Goal: Task Accomplishment & Management: Manage account settings

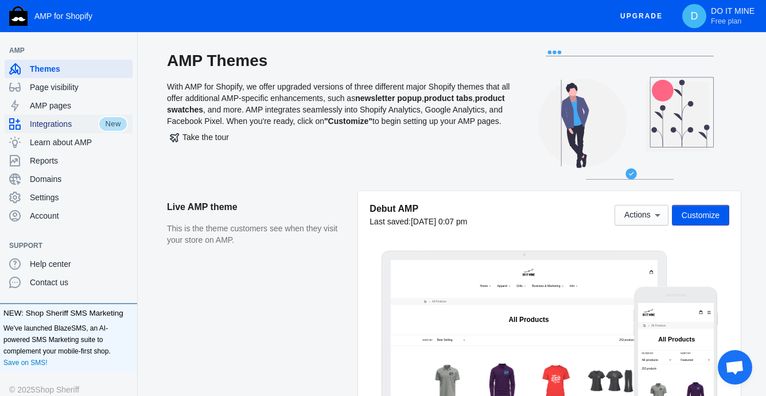
click at [54, 123] on span "Integrations" at bounding box center [64, 123] width 68 height 11
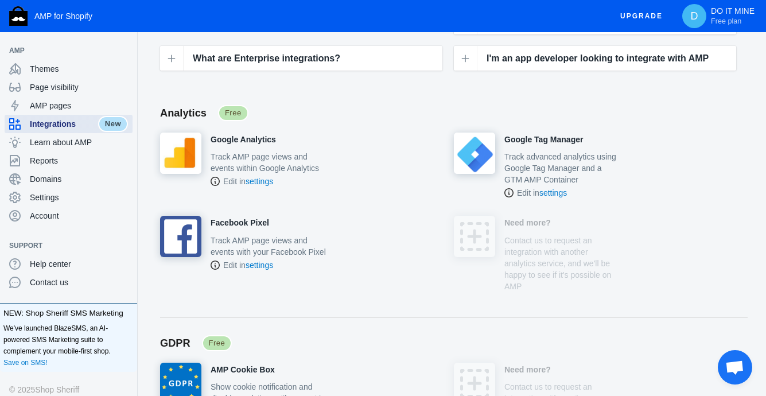
scroll to position [245, 0]
click at [238, 137] on h4 "Google Analytics" at bounding box center [243, 140] width 65 height 10
click at [261, 185] on link "settings" at bounding box center [260, 181] width 28 height 9
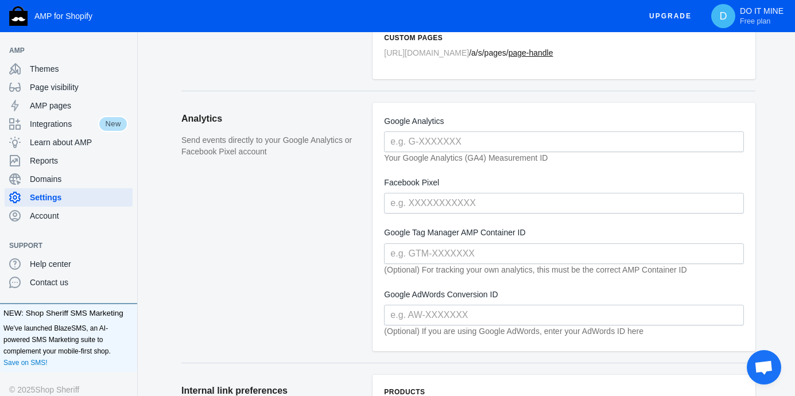
scroll to position [236, 0]
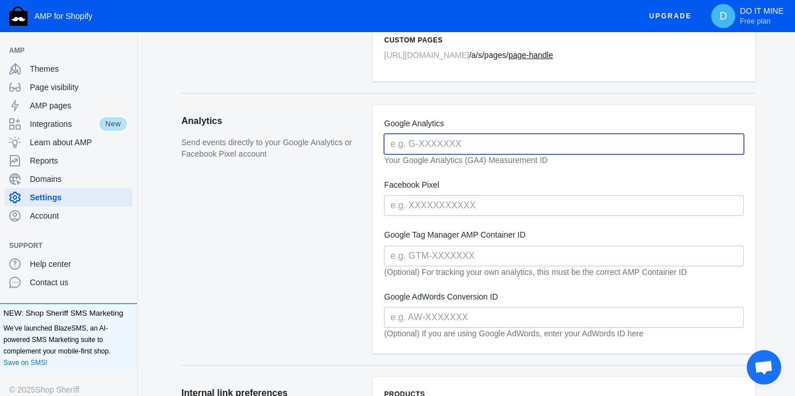
click at [457, 143] on input "text" at bounding box center [564, 144] width 360 height 21
paste input "G-6CDCTHZKJH"
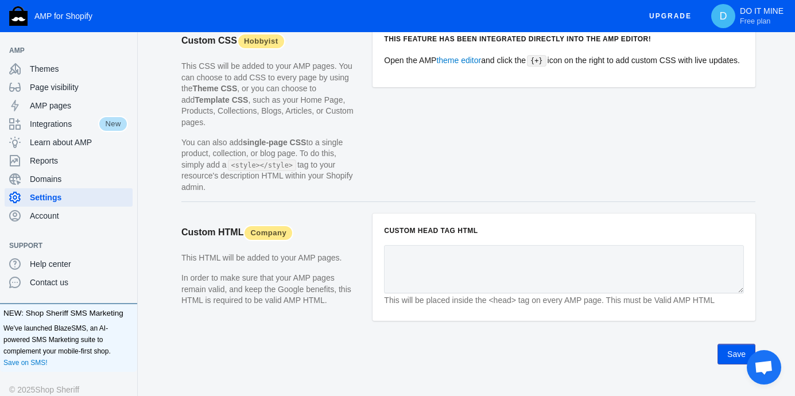
scroll to position [1167, 0]
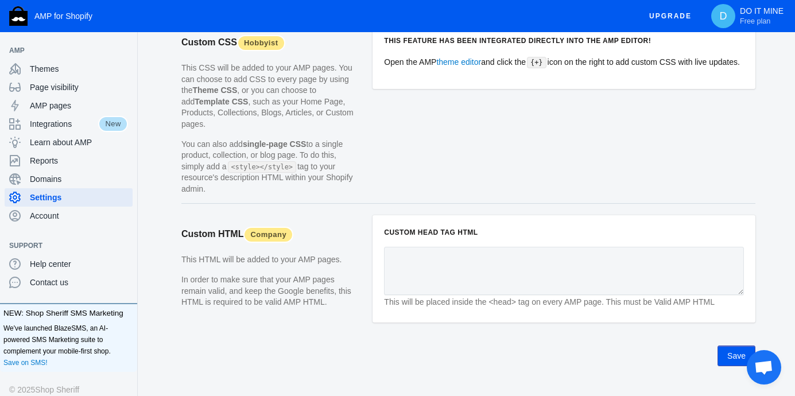
type input "G-6CDCTHZKJH"
click at [732, 366] on button "Save" at bounding box center [736, 356] width 38 height 21
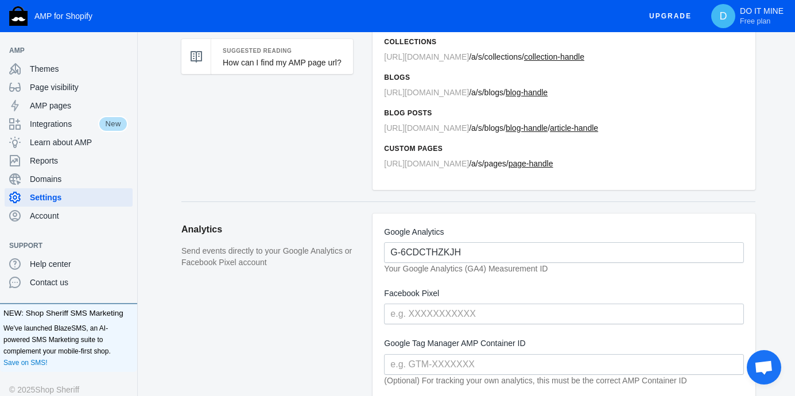
scroll to position [0, 0]
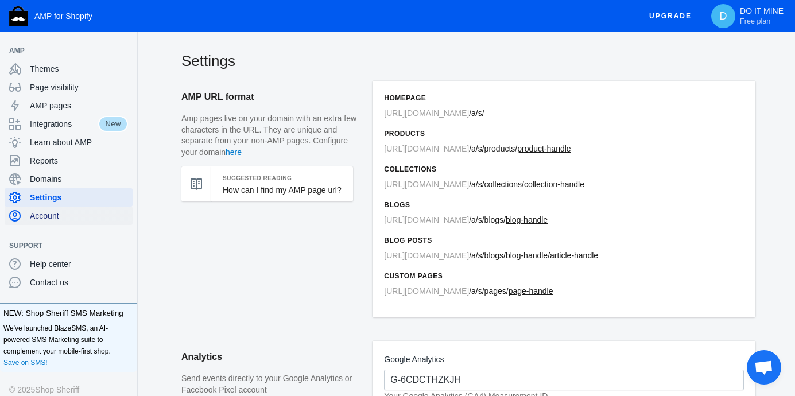
click at [64, 217] on span "Account" at bounding box center [79, 215] width 98 height 11
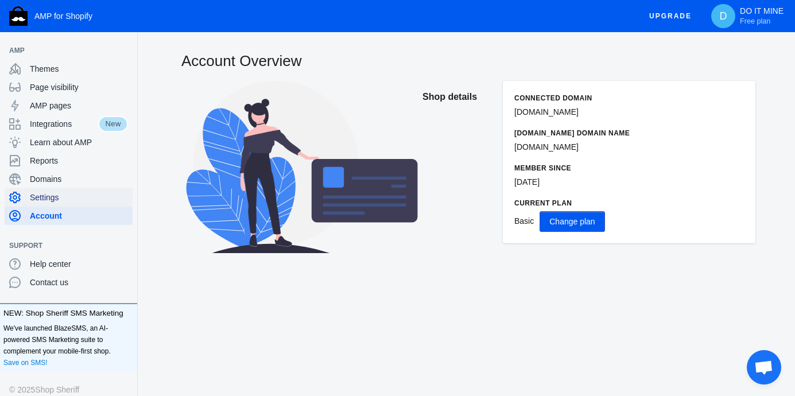
click at [57, 206] on div "Settings" at bounding box center [68, 197] width 119 height 18
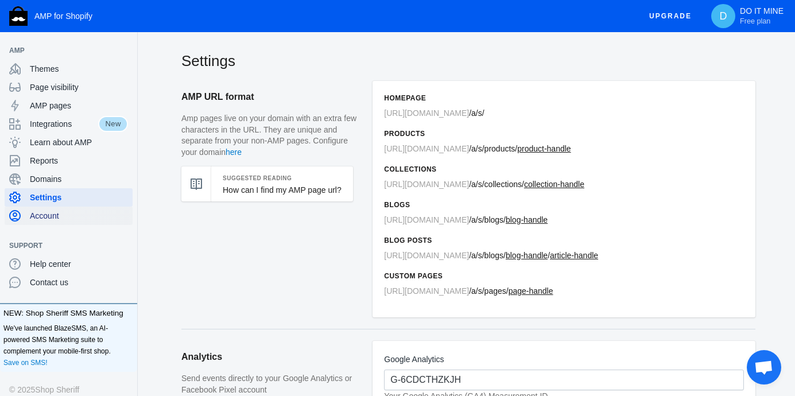
click at [62, 215] on span "Account" at bounding box center [79, 215] width 98 height 11
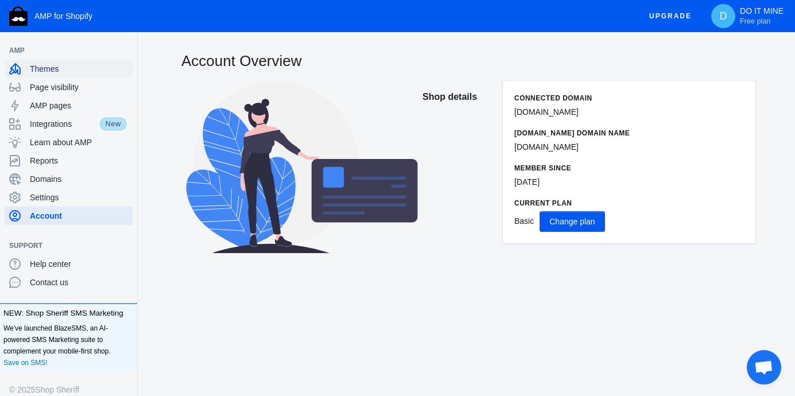
click at [56, 65] on span "Themes" at bounding box center [79, 68] width 98 height 11
